Goal: Information Seeking & Learning: Learn about a topic

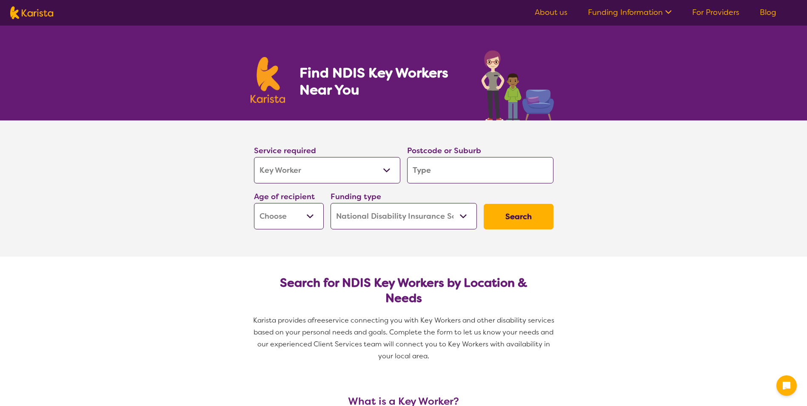
select select "Key Worker"
select select "NDIS"
select select "Key Worker"
select select "NDIS"
click at [340, 169] on select "Allied Health Assistant Assessment ([MEDICAL_DATA] or [MEDICAL_DATA]) Behaviour…" at bounding box center [327, 170] width 146 height 26
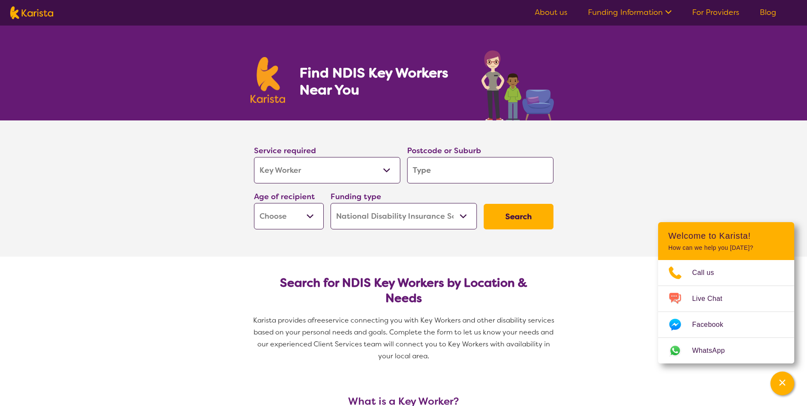
select select "NDIS Support Coordination"
click at [254, 157] on select "Allied Health Assistant Assessment ([MEDICAL_DATA] or [MEDICAL_DATA]) Behaviour…" at bounding box center [327, 170] width 146 height 26
select select "NDIS Support Coordination"
click at [197, 245] on section "Service required Allied Health Assistant Assessment ([MEDICAL_DATA] or [MEDICAL…" at bounding box center [403, 188] width 807 height 136
